Goal: Communication & Community: Answer question/provide support

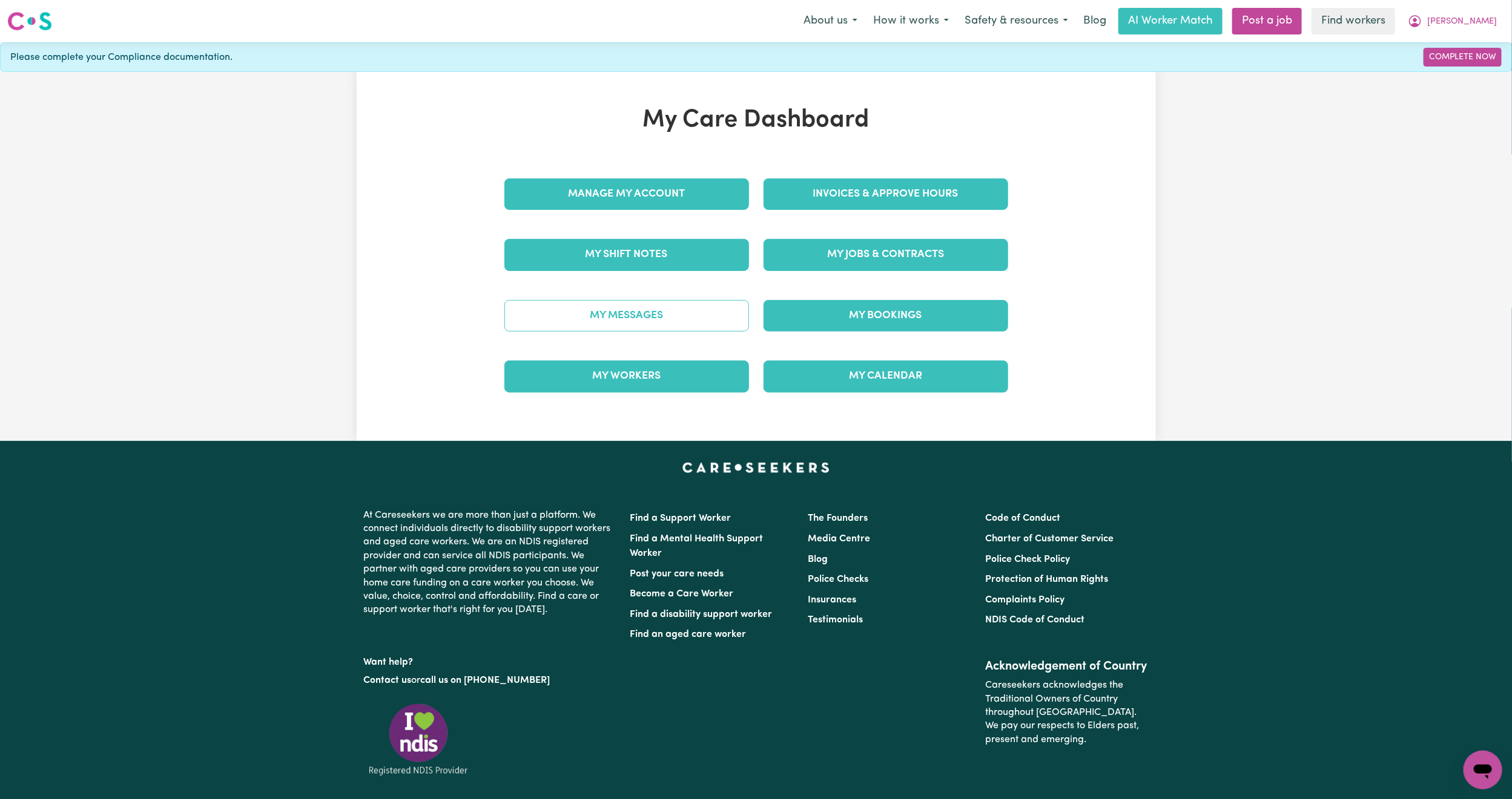
click at [677, 312] on link "My Messages" at bounding box center [626, 316] width 245 height 32
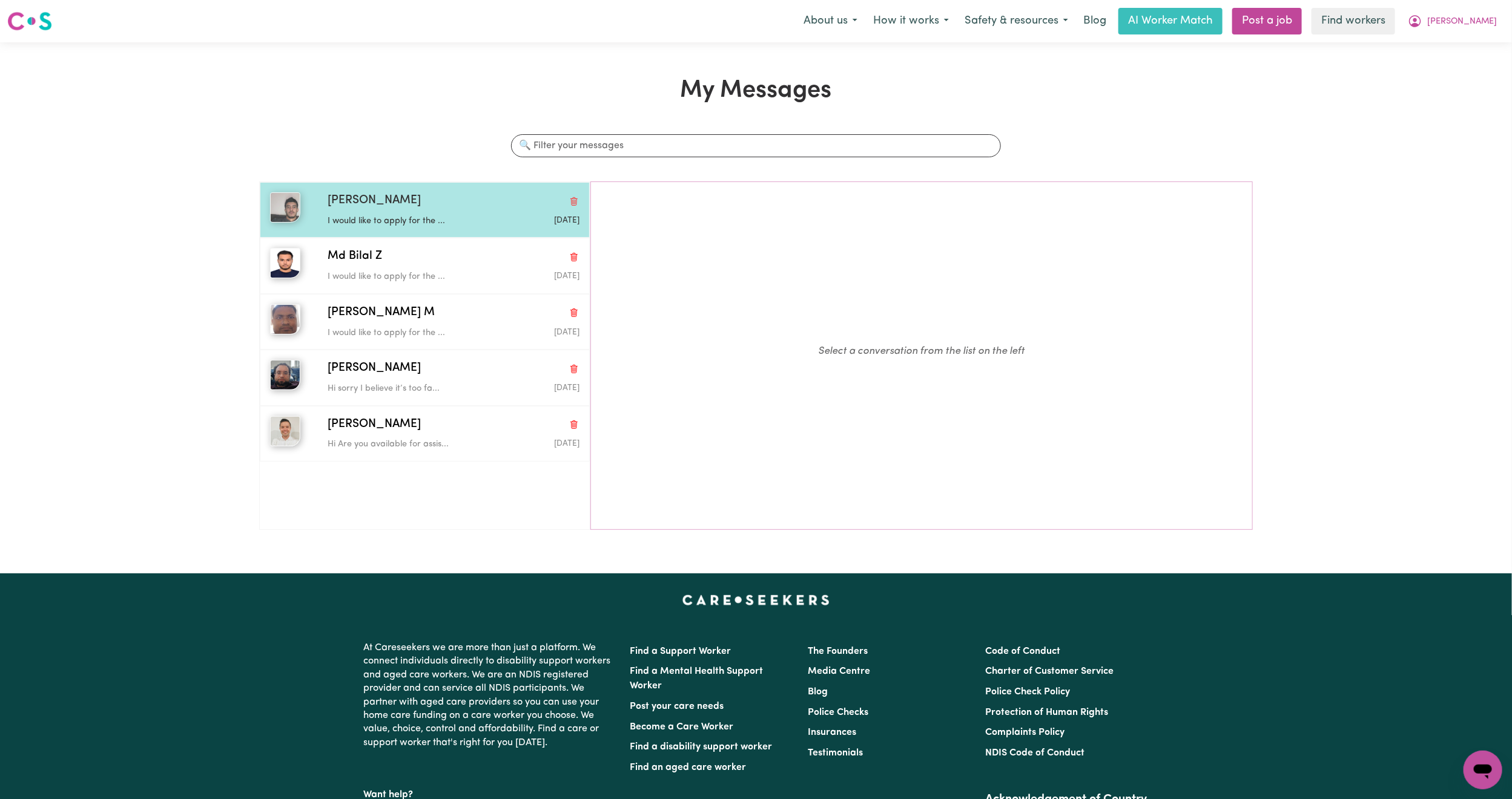
click at [365, 193] on div "[PERSON_NAME]" at bounding box center [454, 201] width 252 height 18
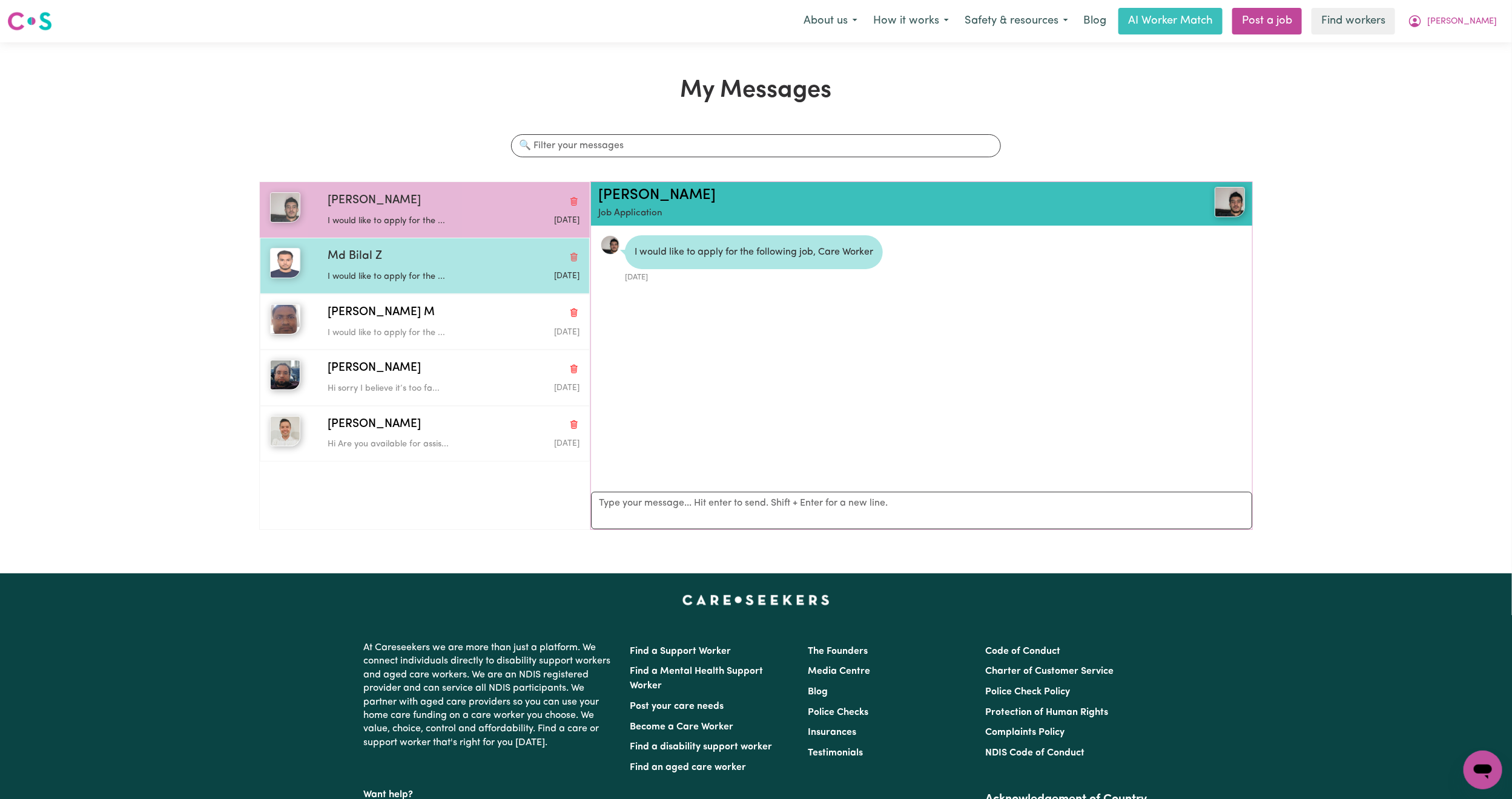
scroll to position [7, 0]
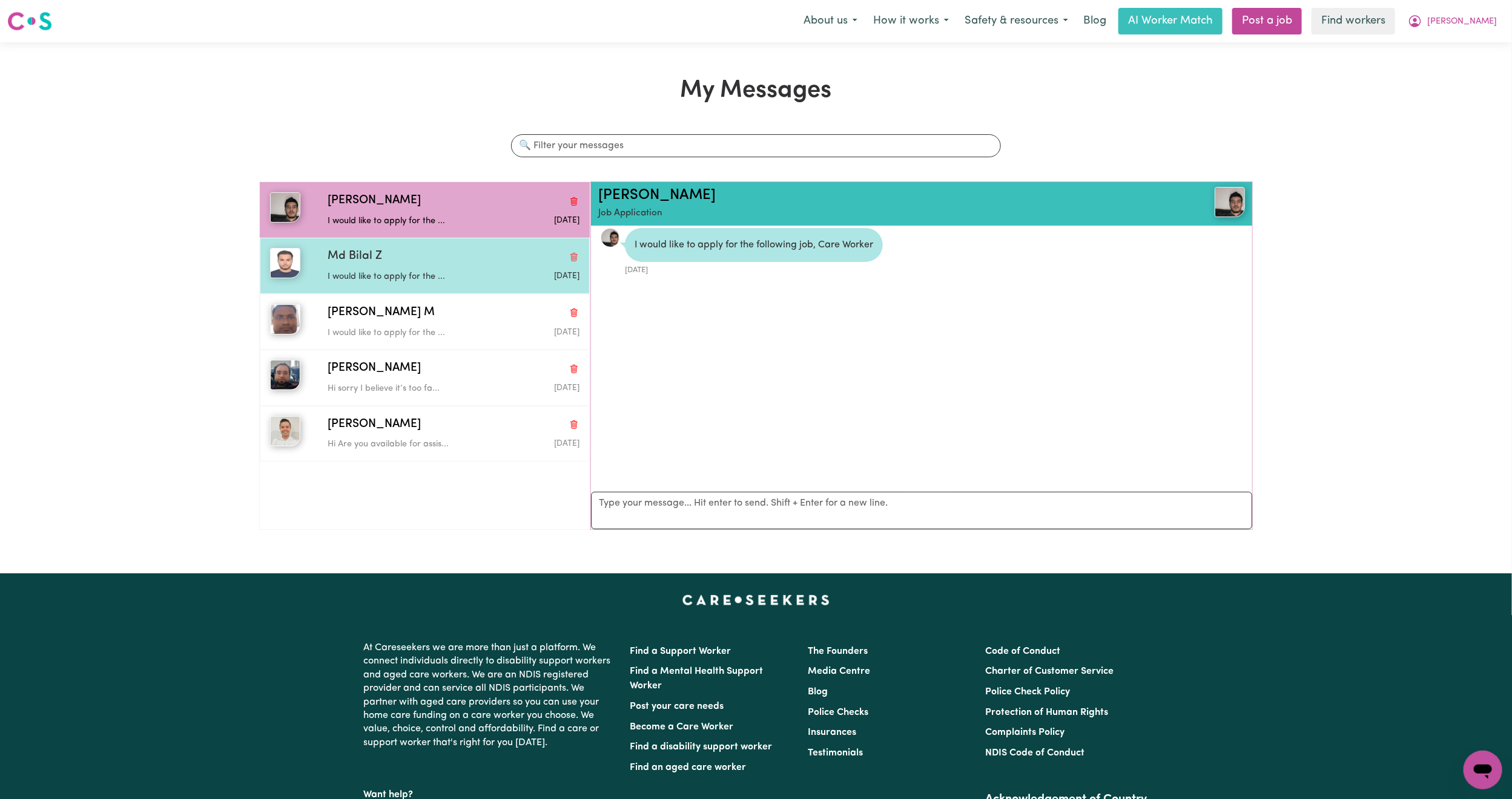
click at [393, 262] on div "Md Bilal Z" at bounding box center [454, 256] width 252 height 18
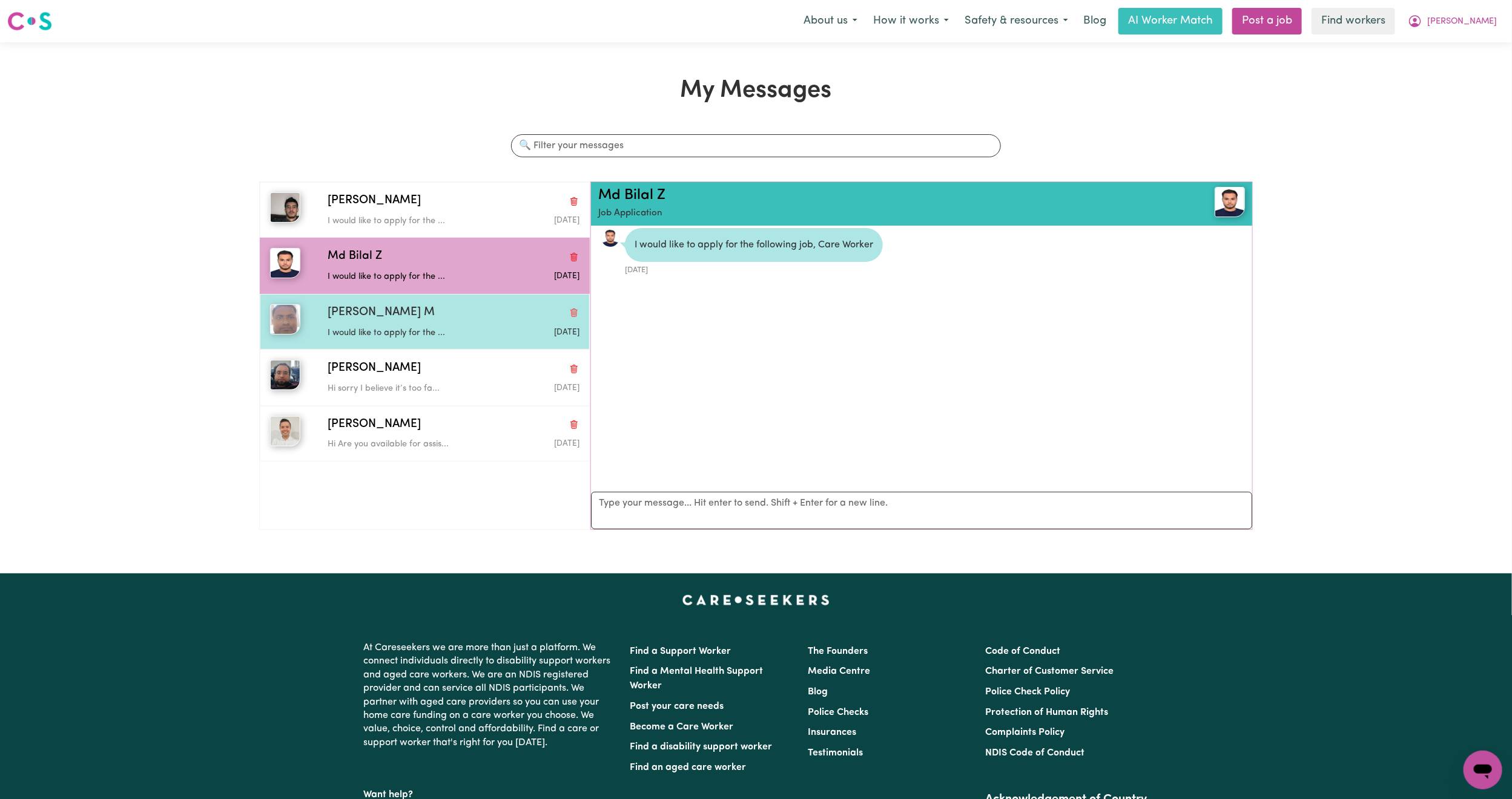
click at [395, 325] on div "I would like to apply for the ..." at bounding box center [412, 331] width 168 height 18
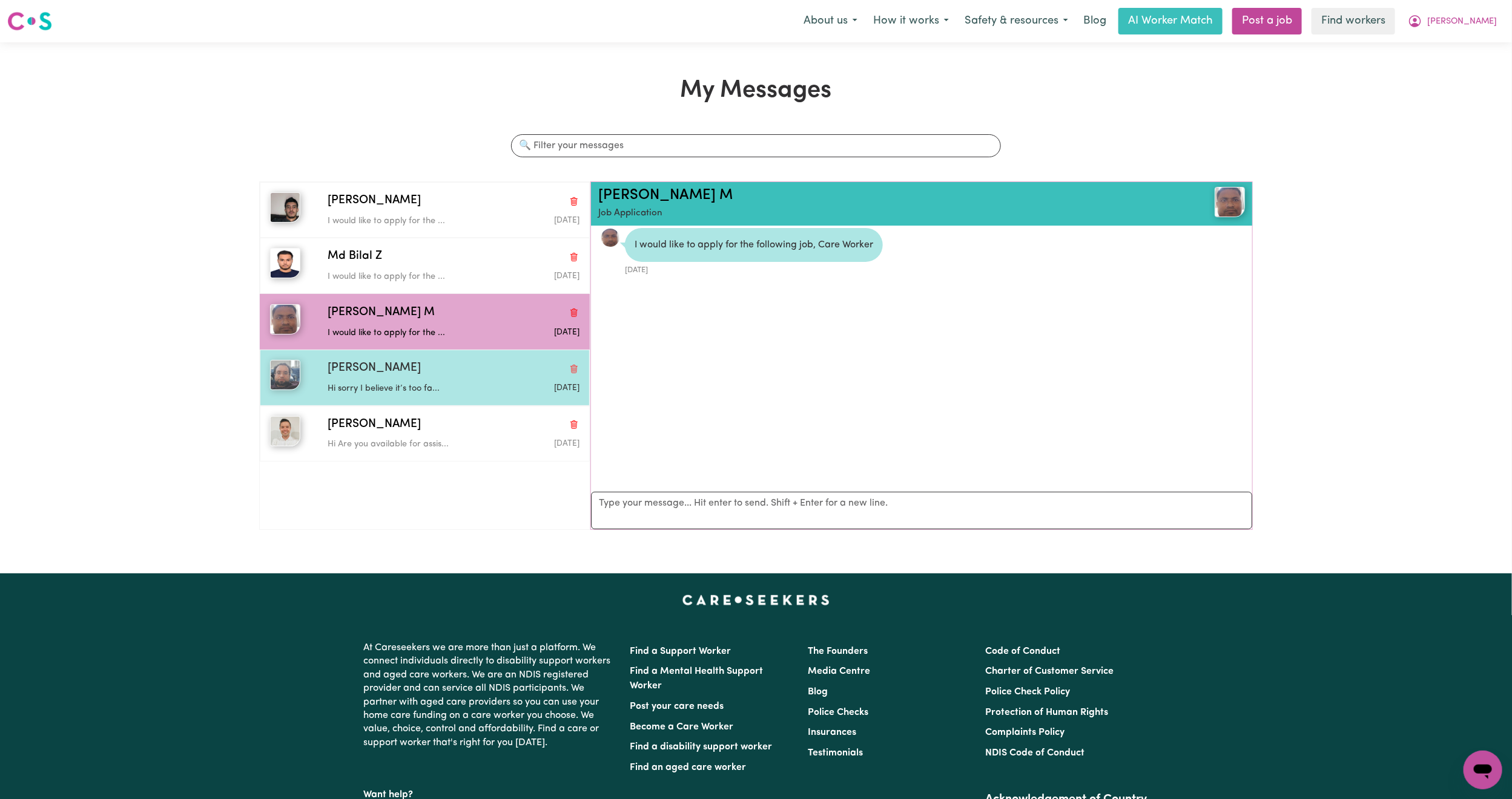
click at [398, 386] on p "Hi sorry I believe it’s too fa..." at bounding box center [412, 389] width 168 height 13
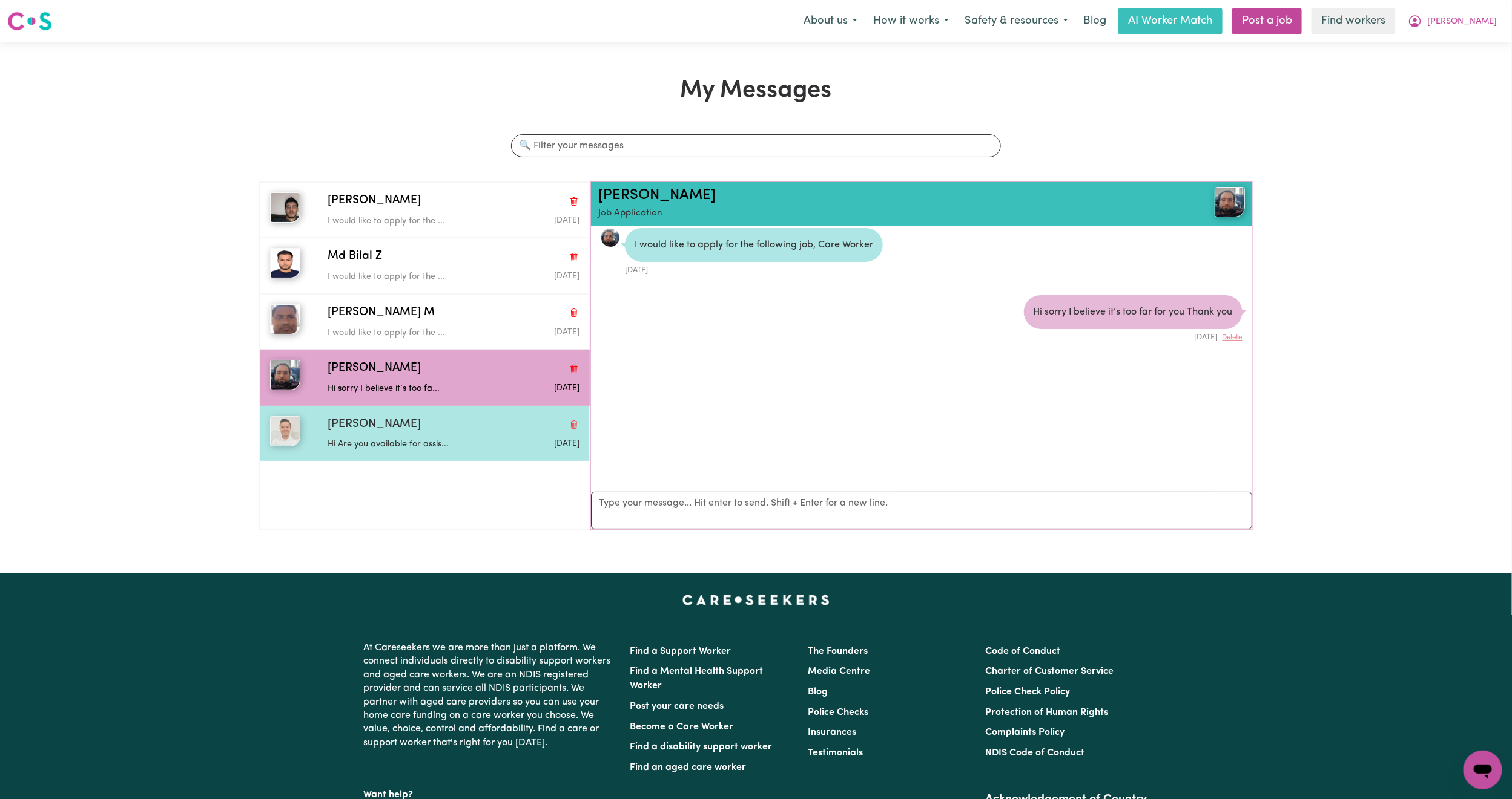
click at [407, 445] on p "Hi Are you available for assis..." at bounding box center [412, 445] width 168 height 13
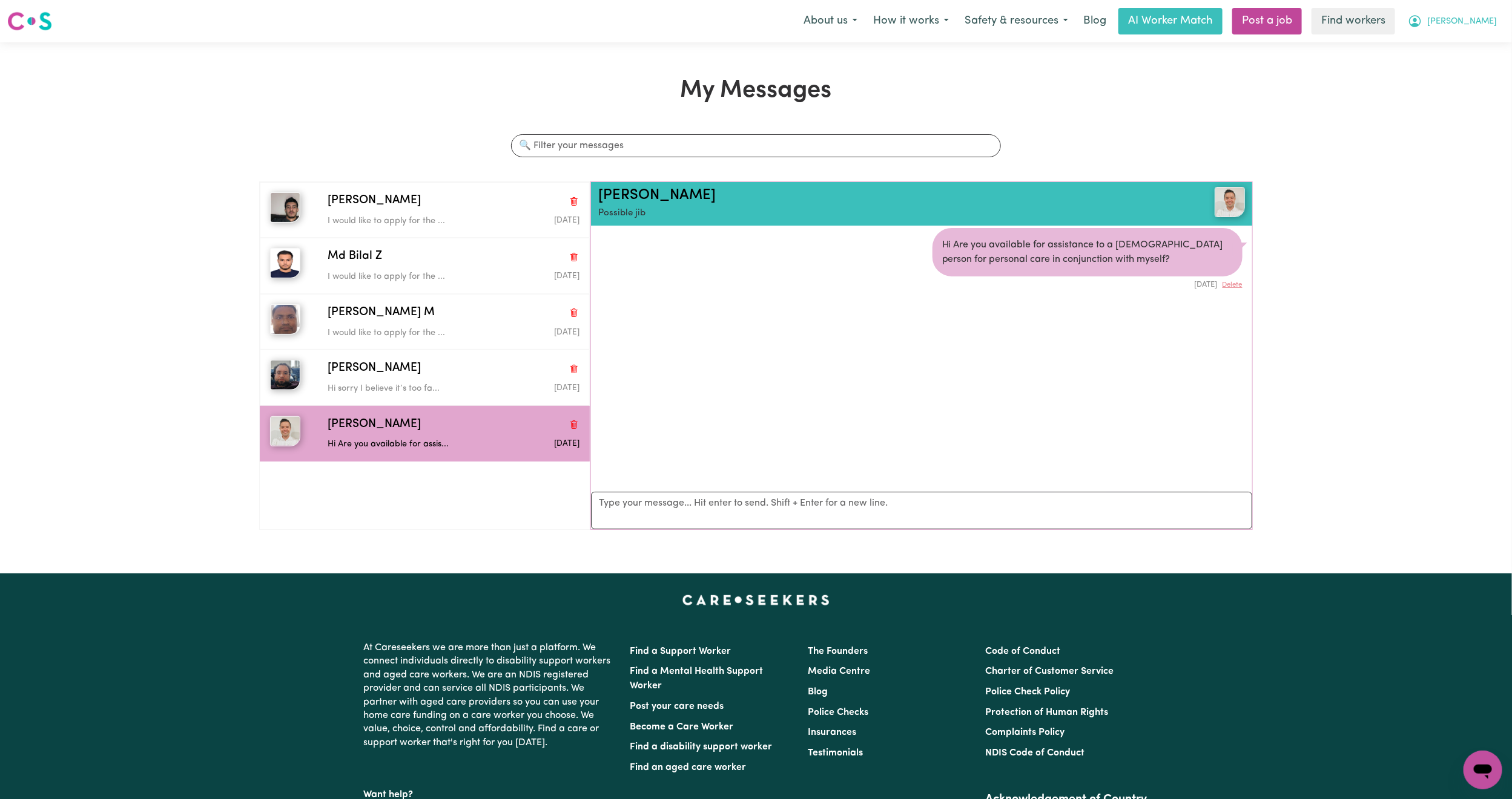
click at [1480, 23] on span "[PERSON_NAME]" at bounding box center [1462, 21] width 70 height 13
click at [1466, 42] on link "My Dashboard" at bounding box center [1456, 47] width 96 height 23
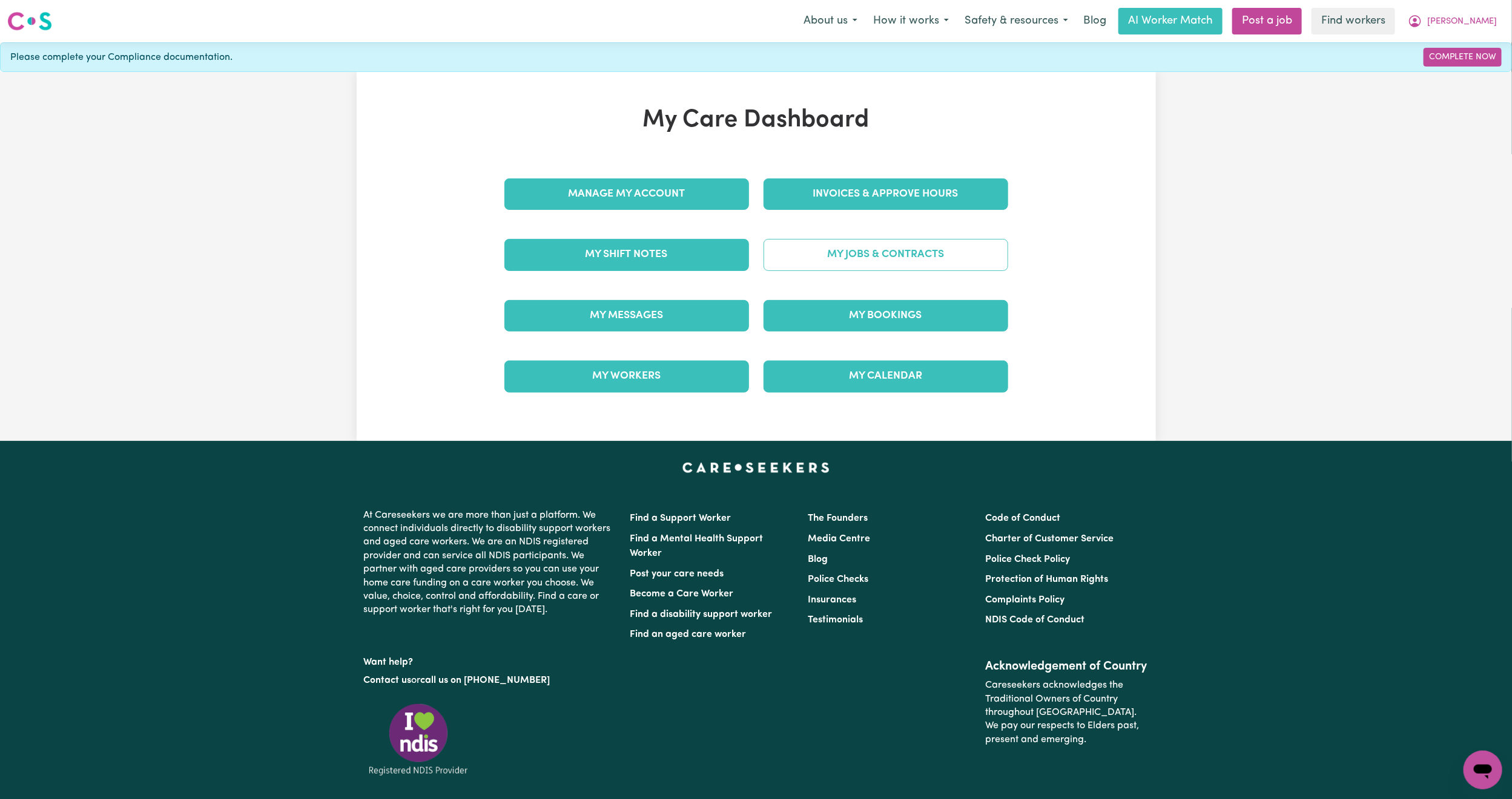
click at [792, 262] on link "My Jobs & Contracts" at bounding box center [886, 255] width 245 height 32
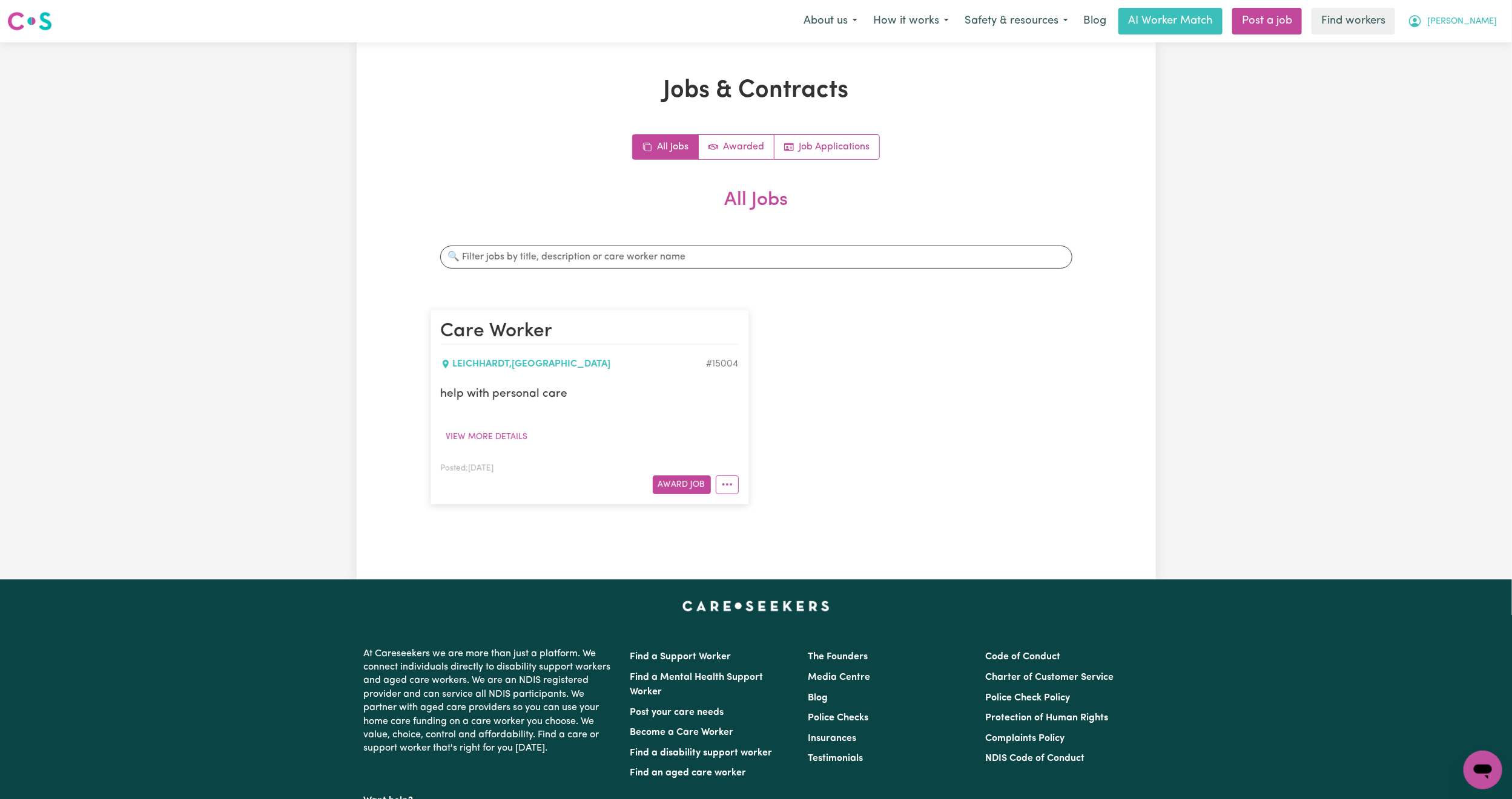
click at [1484, 11] on button "[PERSON_NAME]" at bounding box center [1452, 20] width 104 height 25
click at [1451, 59] on link "Logout" at bounding box center [1456, 69] width 96 height 23
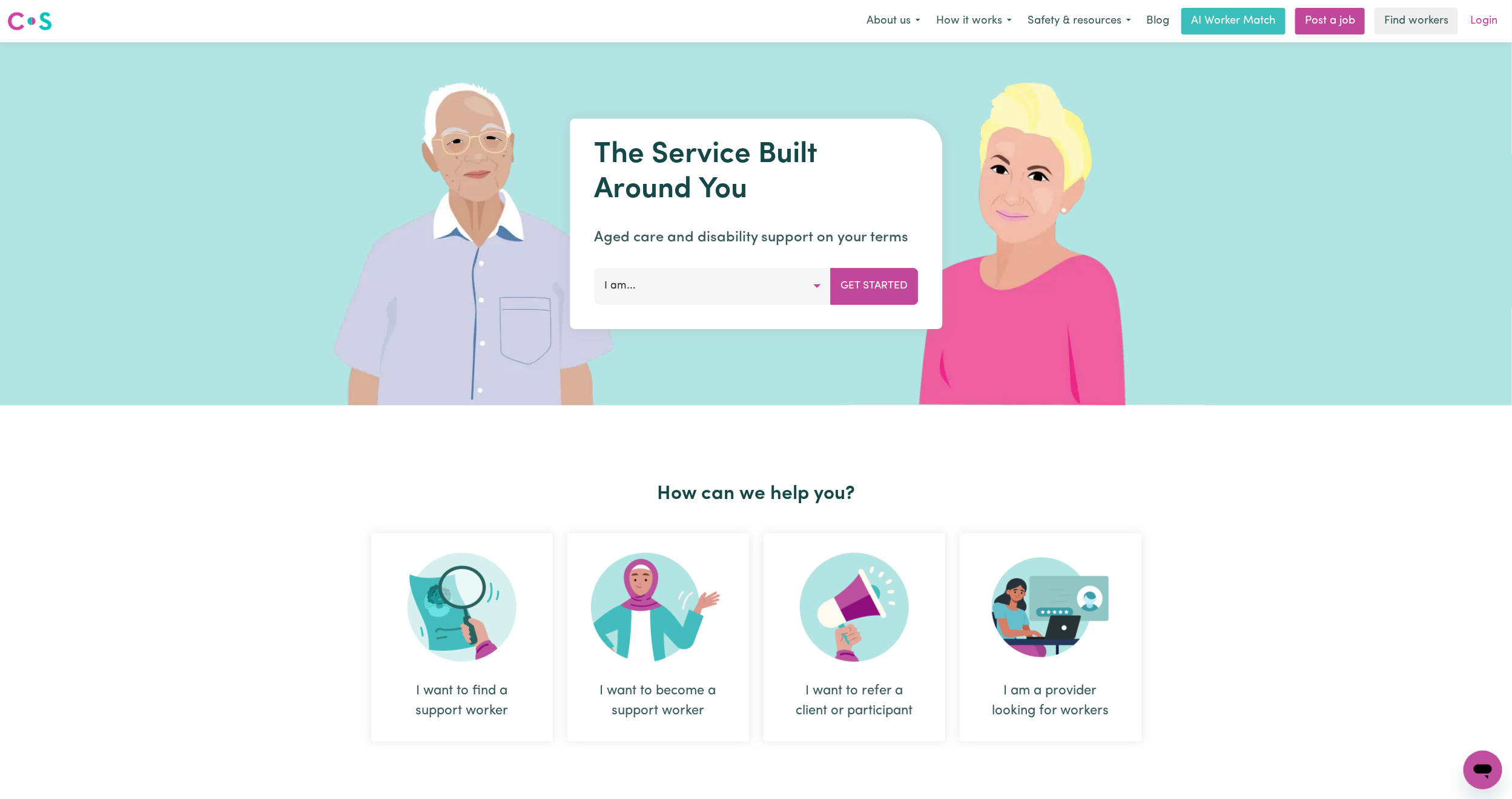
click at [1486, 15] on link "Login" at bounding box center [1483, 20] width 42 height 27
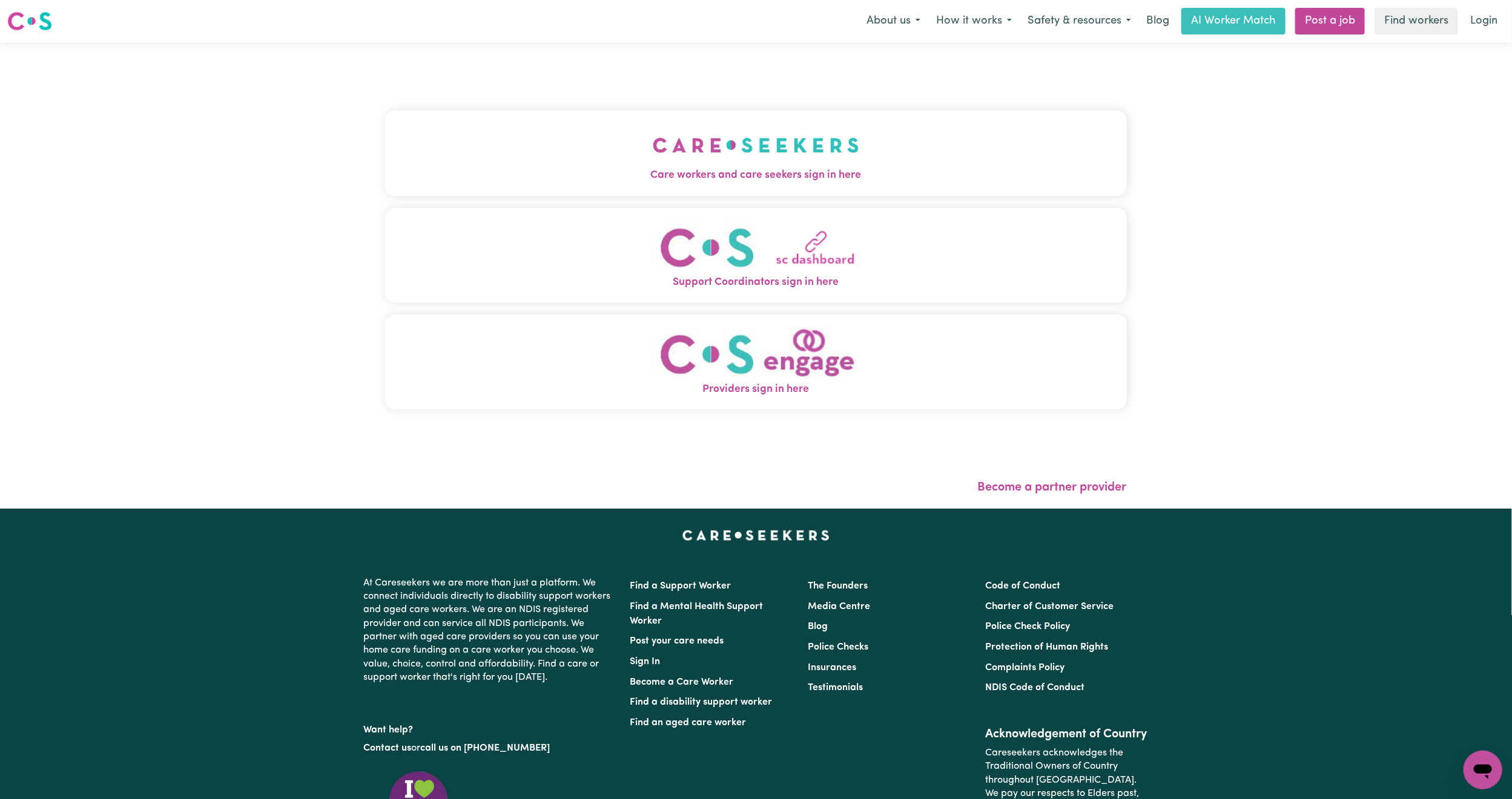
click at [801, 144] on img "Care workers and care seekers sign in here" at bounding box center [756, 145] width 207 height 45
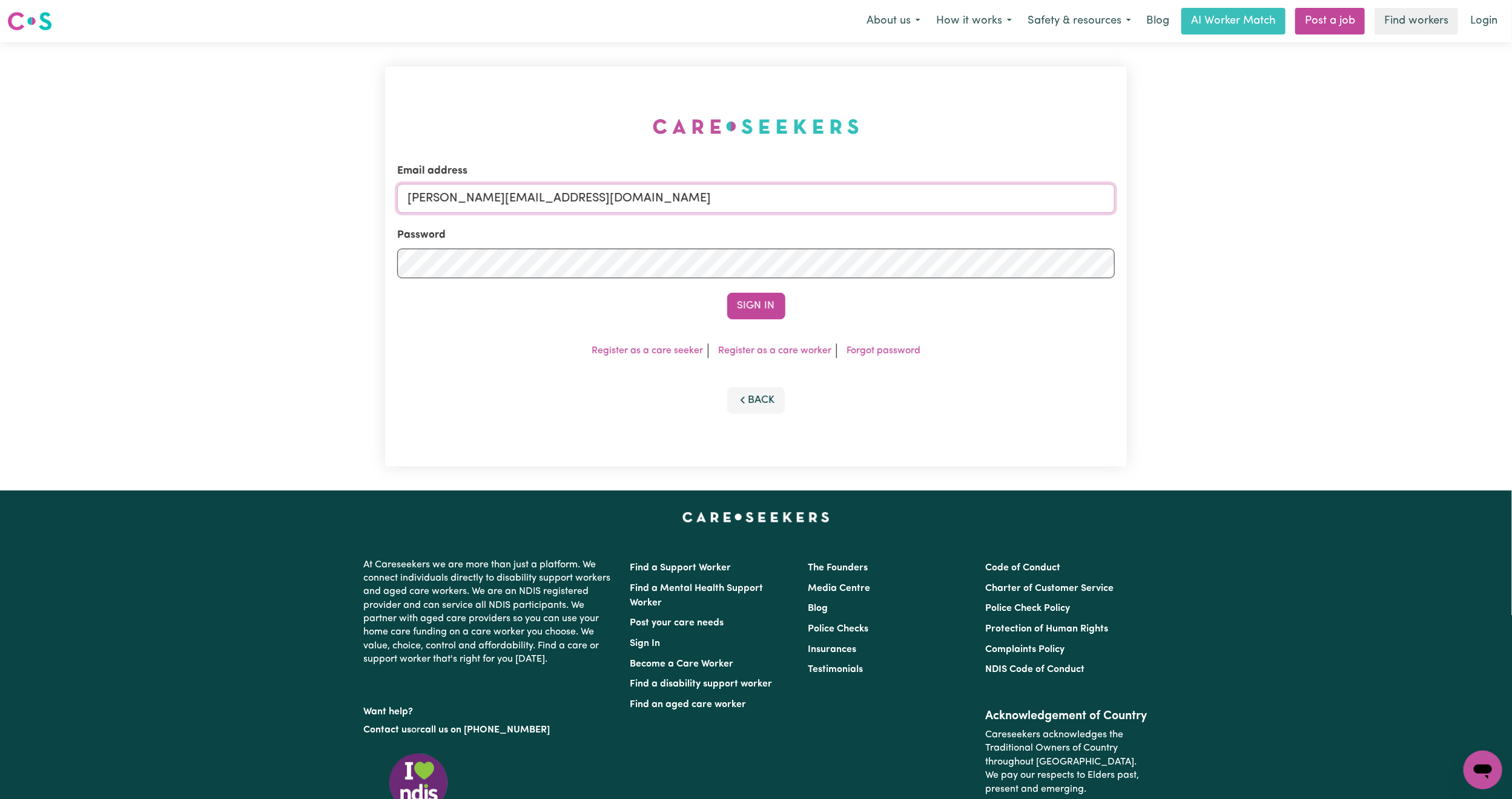
click at [648, 205] on input "[PERSON_NAME][EMAIL_ADDRESS][DOMAIN_NAME]" at bounding box center [756, 198] width 717 height 29
drag, startPoint x: 470, startPoint y: 198, endPoint x: 933, endPoint y: 225, distance: 463.8
click at [933, 225] on form "Email address [EMAIL_ADDRESS][PERSON_NAME][DOMAIN_NAME] Password Sign In" at bounding box center [756, 241] width 717 height 156
type input "[EMAIL_ADDRESS][DOMAIN_NAME]"
click at [728, 293] on button "Sign In" at bounding box center [756, 306] width 58 height 27
